Goal: Check status

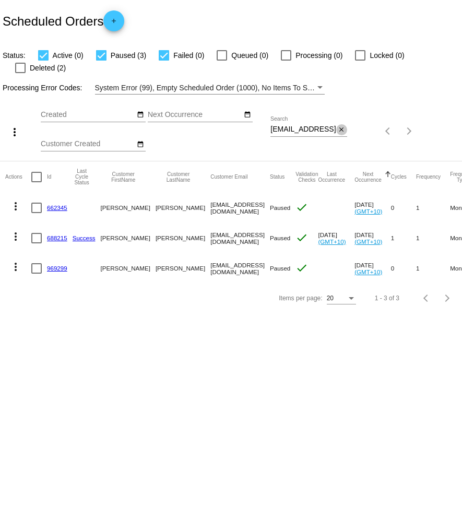
click at [340, 126] on mat-icon "close" at bounding box center [341, 130] width 7 height 8
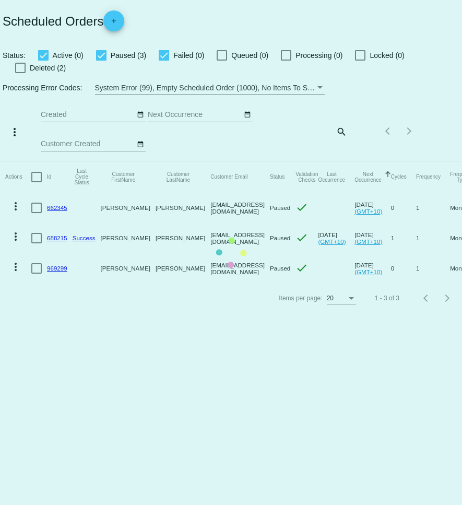
click at [249, 161] on mat-table "Actions Id Last Cycle Status Customer FirstName Customer LastName Customer Emai…" at bounding box center [231, 222] width 462 height 122
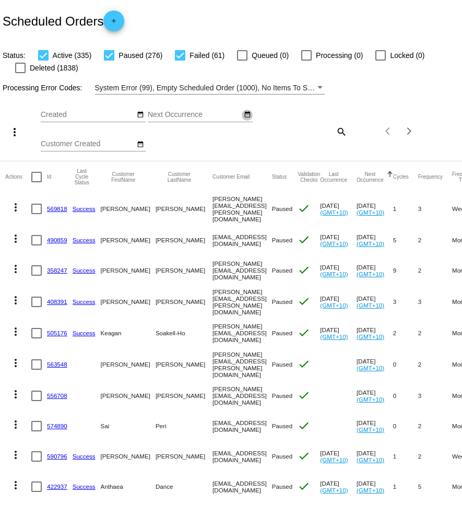
click at [249, 114] on mat-icon "date_range" at bounding box center [247, 115] width 7 height 8
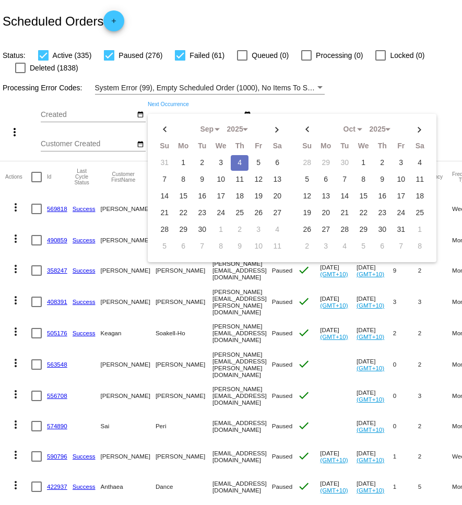
click at [239, 164] on td "4" at bounding box center [240, 163] width 18 height 16
click at [260, 164] on td "5" at bounding box center [259, 163] width 18 height 16
type input "[DATE] - [DATE]"
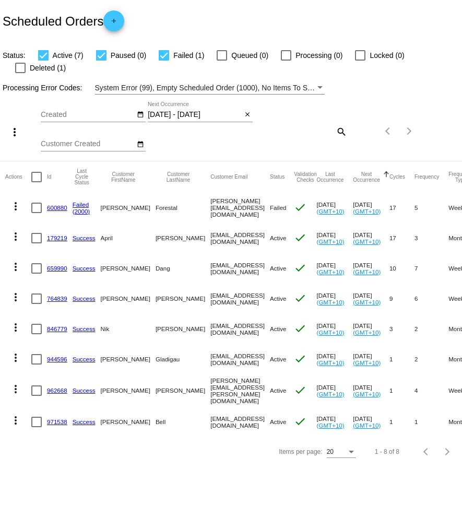
click at [159, 59] on div at bounding box center [164, 55] width 10 height 10
click at [163, 61] on input "Failed (1)" at bounding box center [163, 61] width 1 height 1
checkbox input "false"
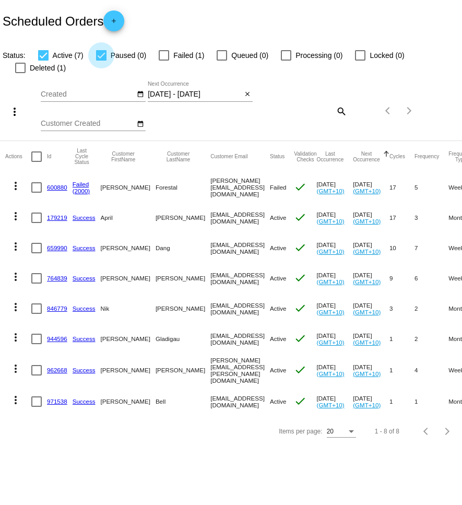
click at [104, 56] on app-dashboard-scheduled-orders "Scheduled Orders add Status: Active (7) Paused (0) Failed (1) Queued (0) Proces…" at bounding box center [231, 223] width 462 height 446
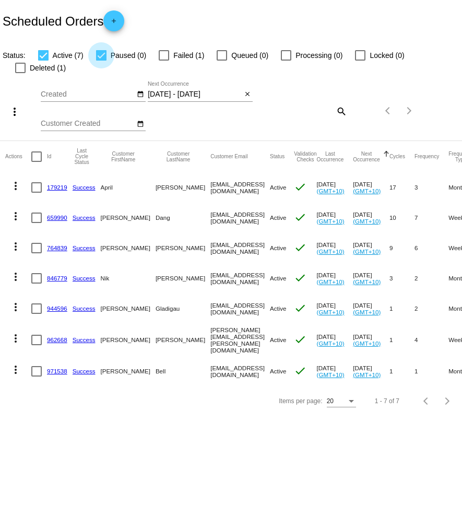
click at [104, 56] on div at bounding box center [101, 55] width 10 height 10
click at [101, 61] on input "Paused (0)" at bounding box center [101, 61] width 1 height 1
checkbox input "false"
